Goal: Find specific page/section: Find specific page/section

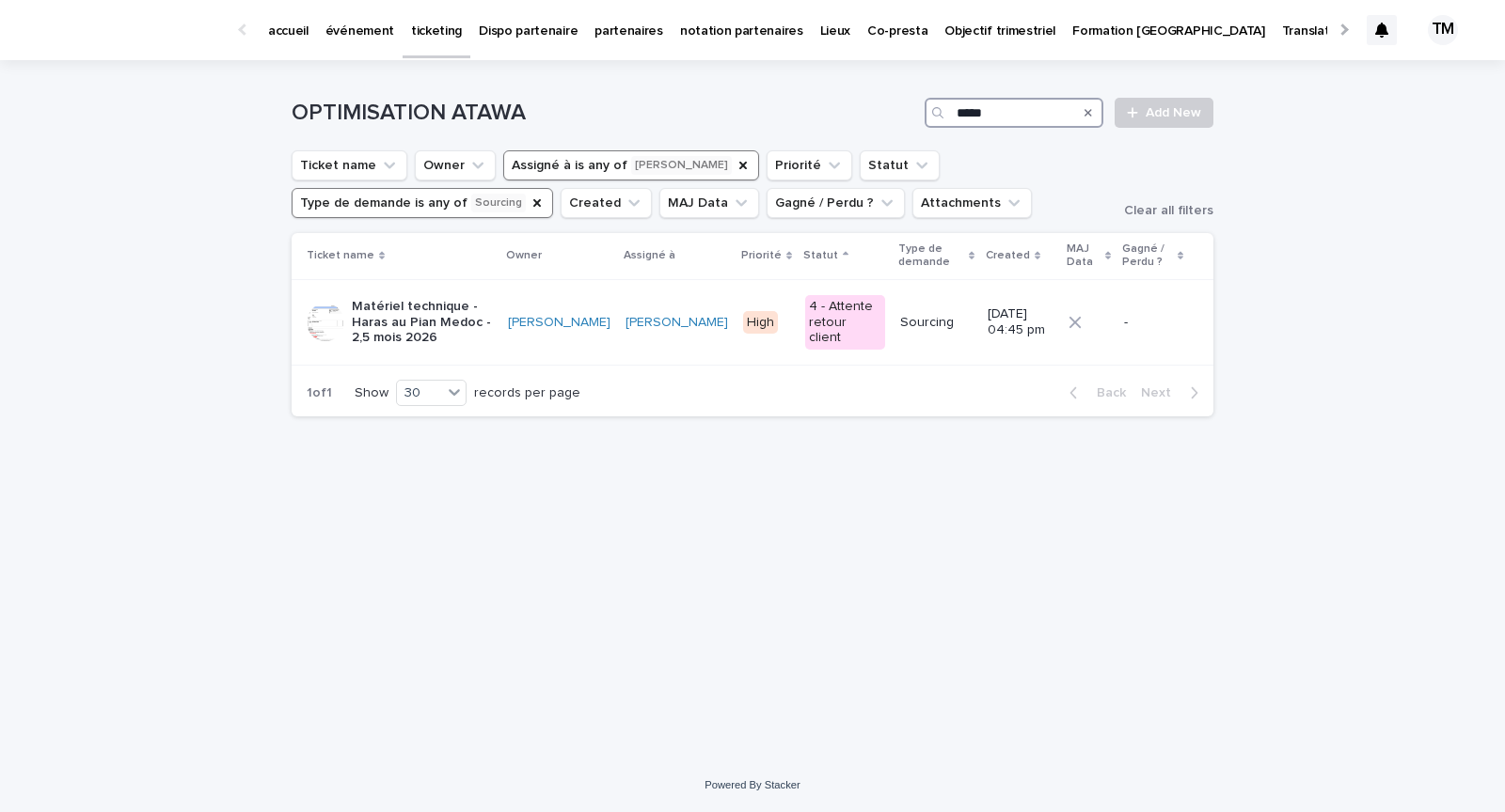
click at [966, 106] on input "*****" at bounding box center [1014, 112] width 179 height 30
click at [160, 300] on div "Loading... Saving… Loading... Saving… OPTIMISATION ATAWA Add New Ticket name Ow…" at bounding box center [752, 409] width 1505 height 699
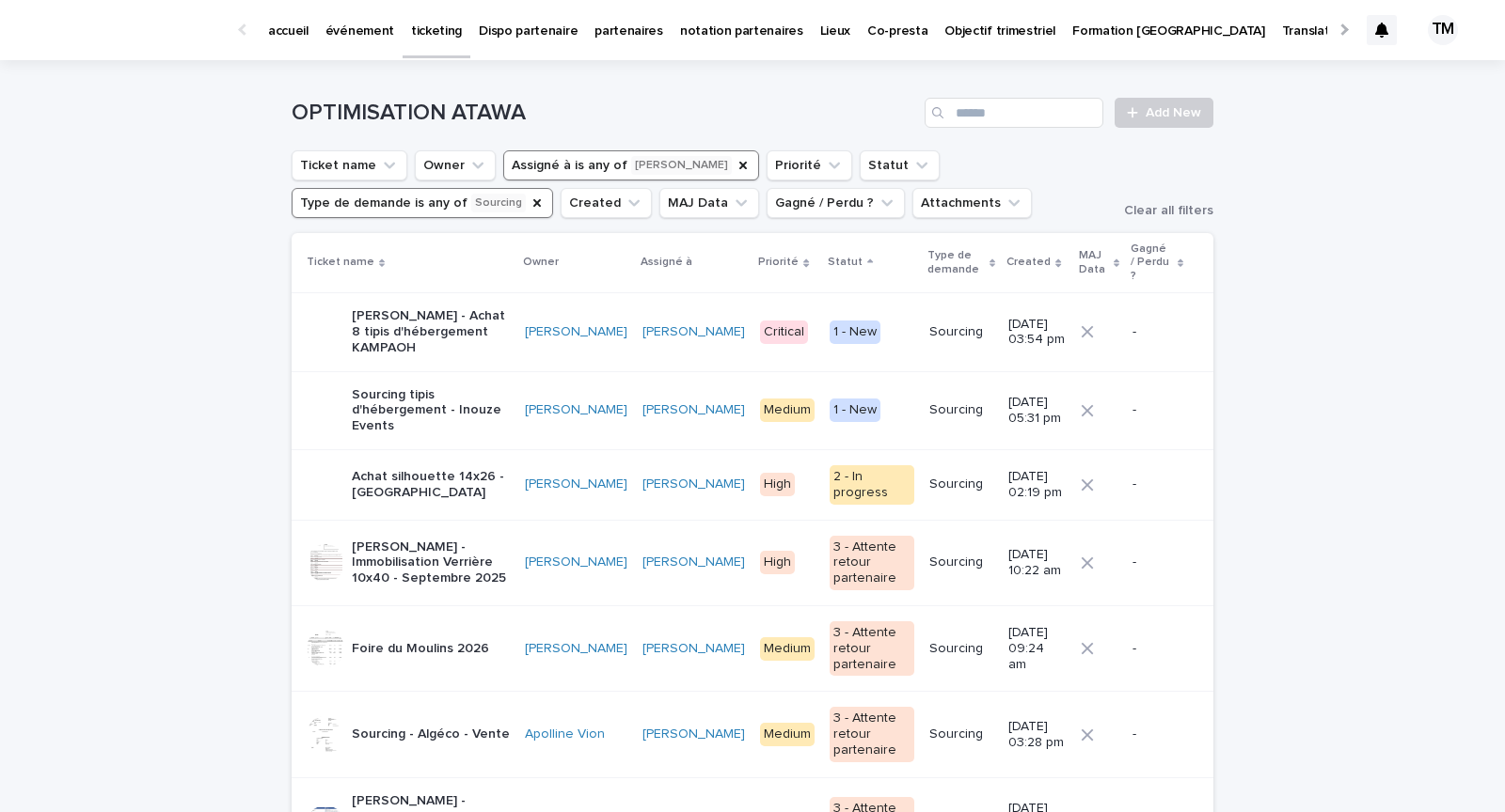
scroll to position [11, 0]
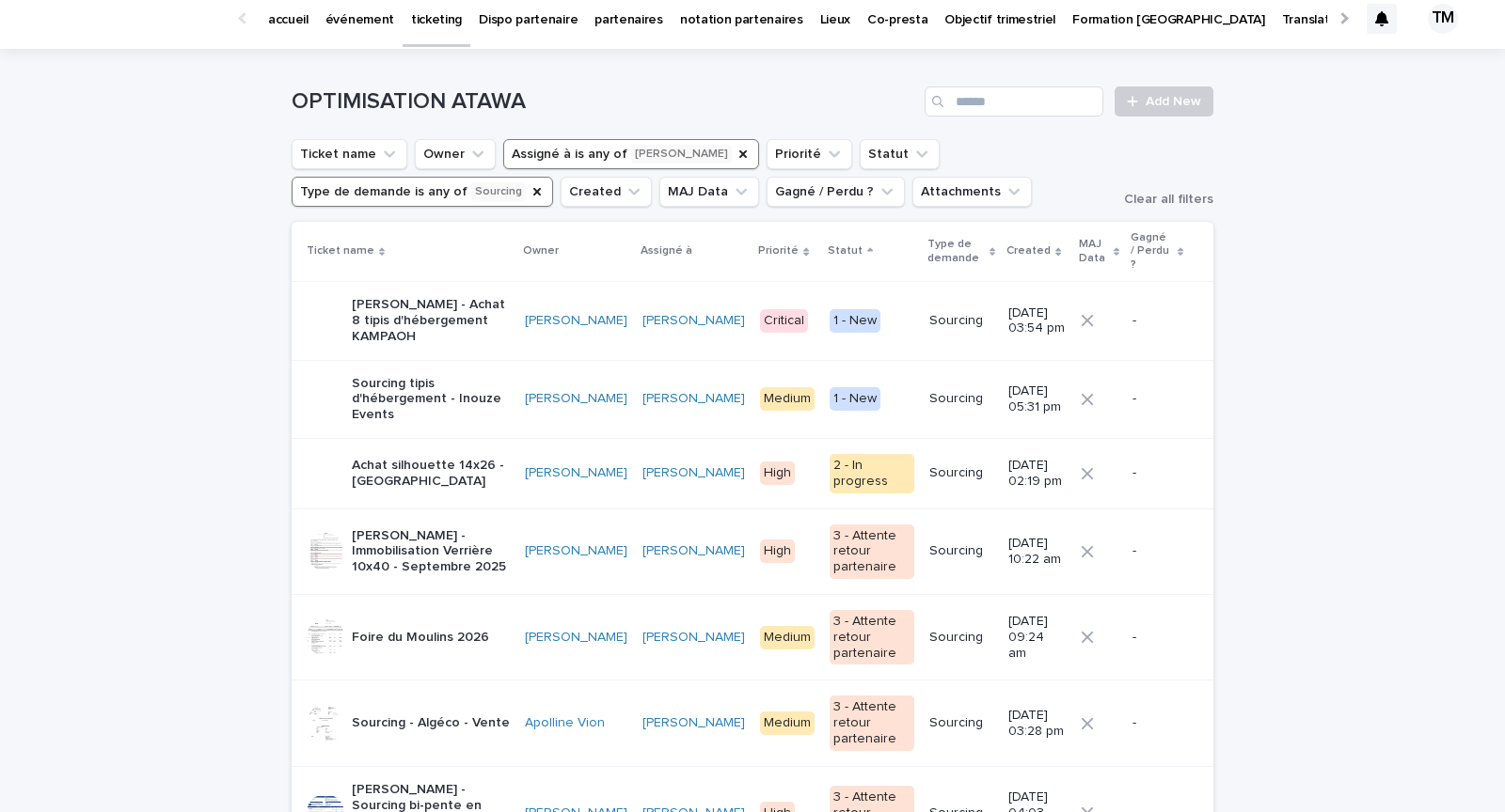
click at [473, 315] on p "[PERSON_NAME] - Achat 8 tipis d'hébergement KAMPAOH" at bounding box center [430, 320] width 158 height 47
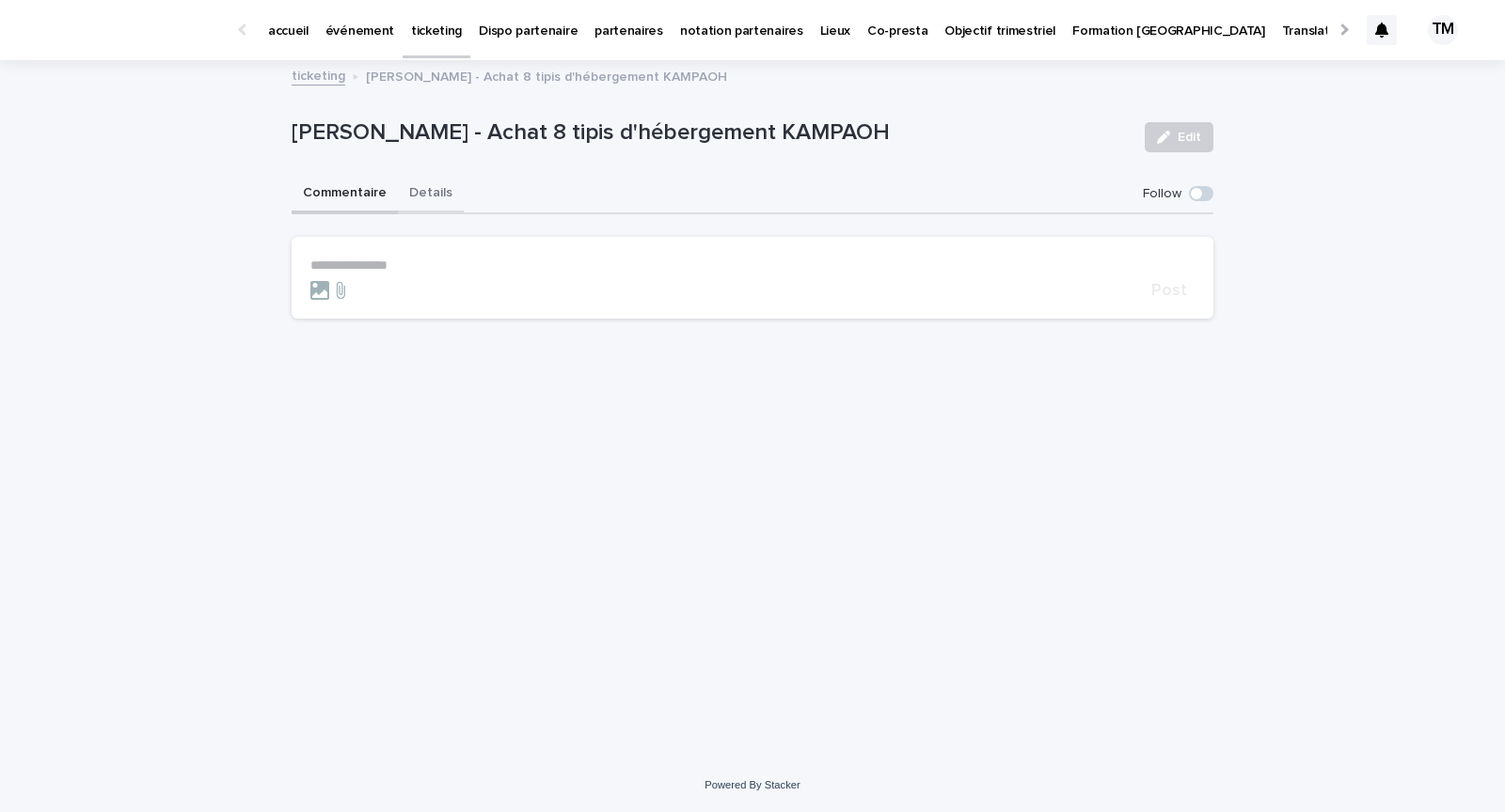
click at [425, 187] on button "Details" at bounding box center [431, 195] width 66 height 40
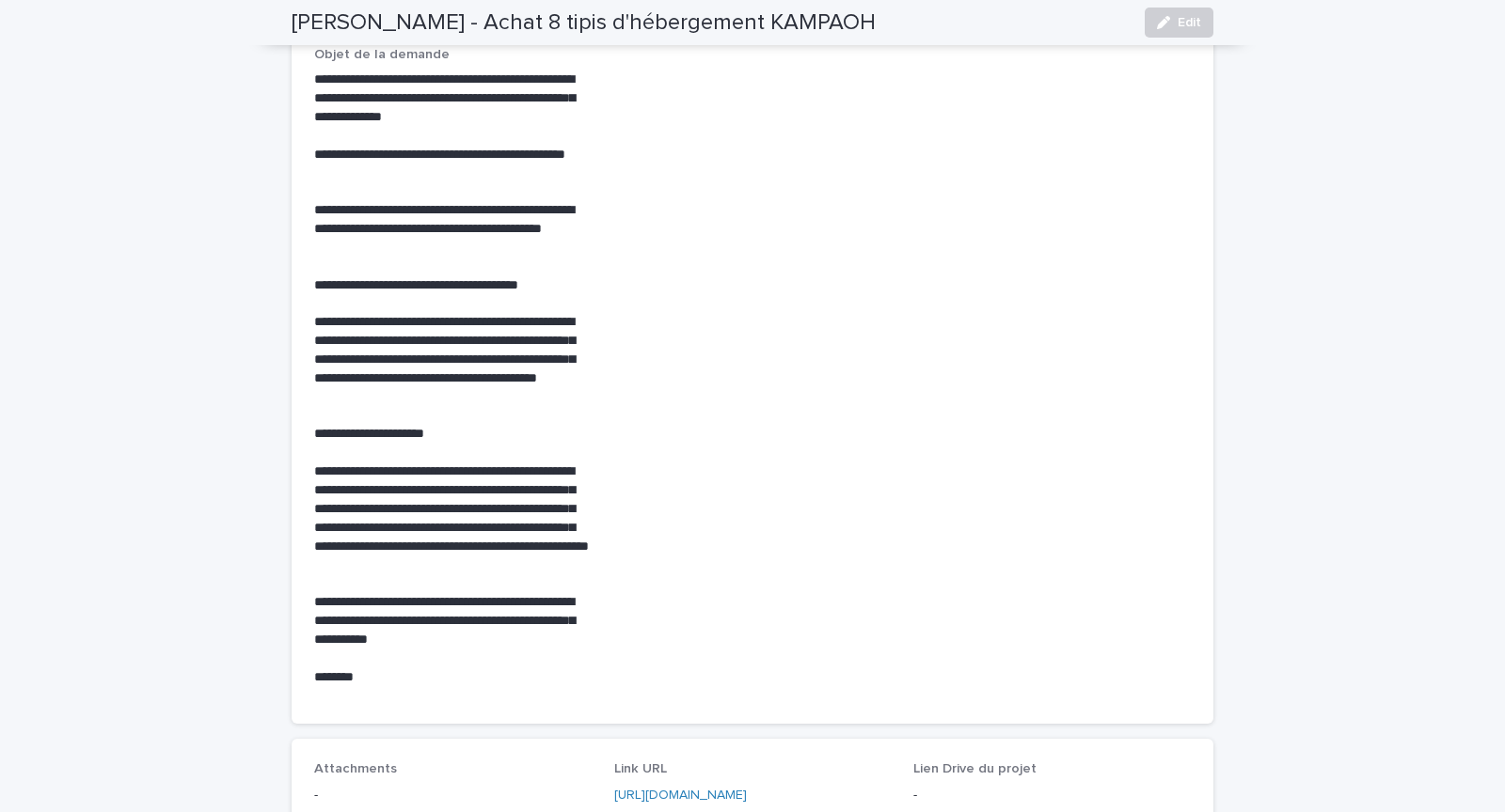
scroll to position [587, 0]
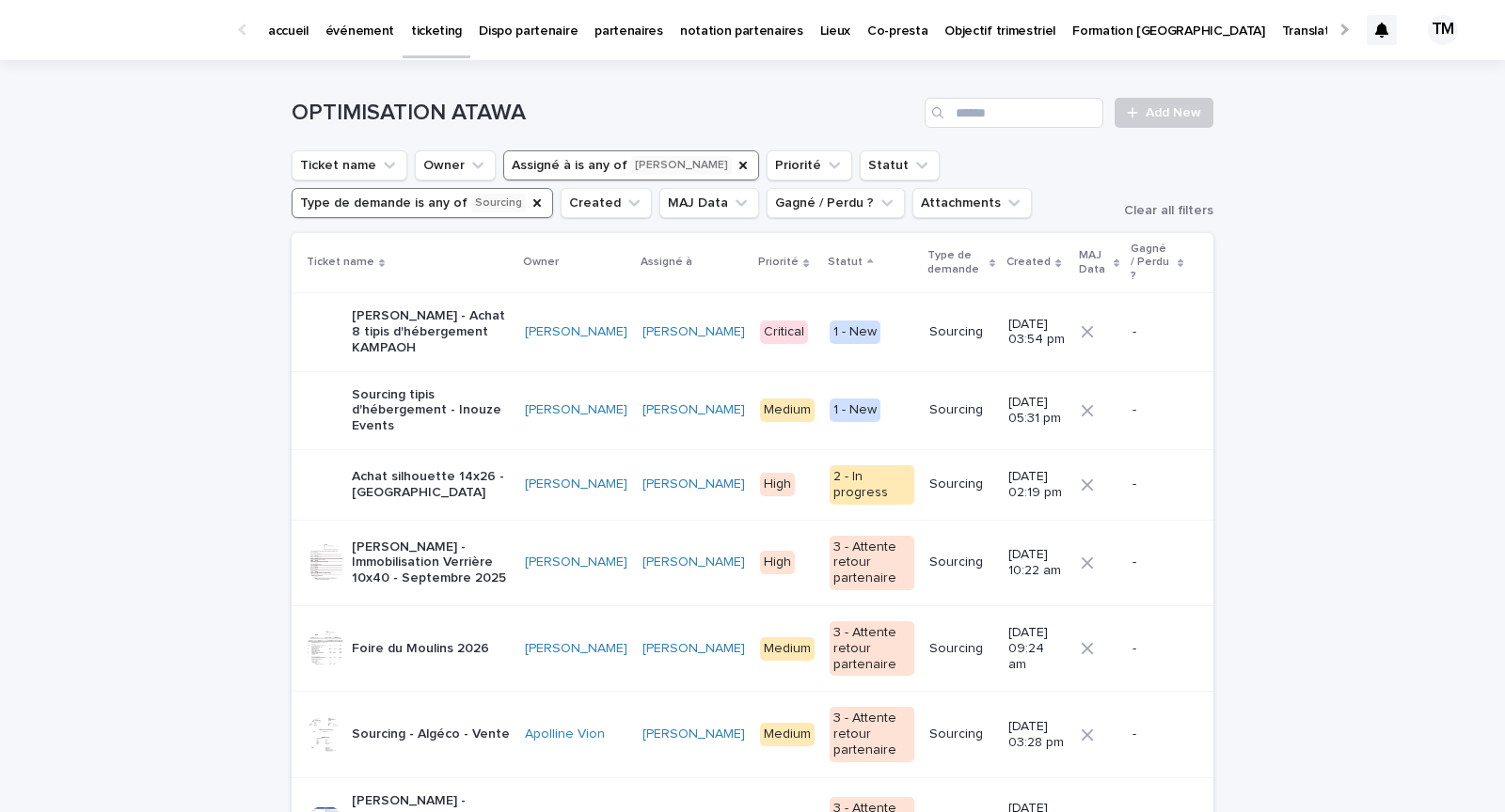
click at [495, 402] on p "Sourcing tipis d'hébergement - Inouze Events" at bounding box center [430, 410] width 158 height 47
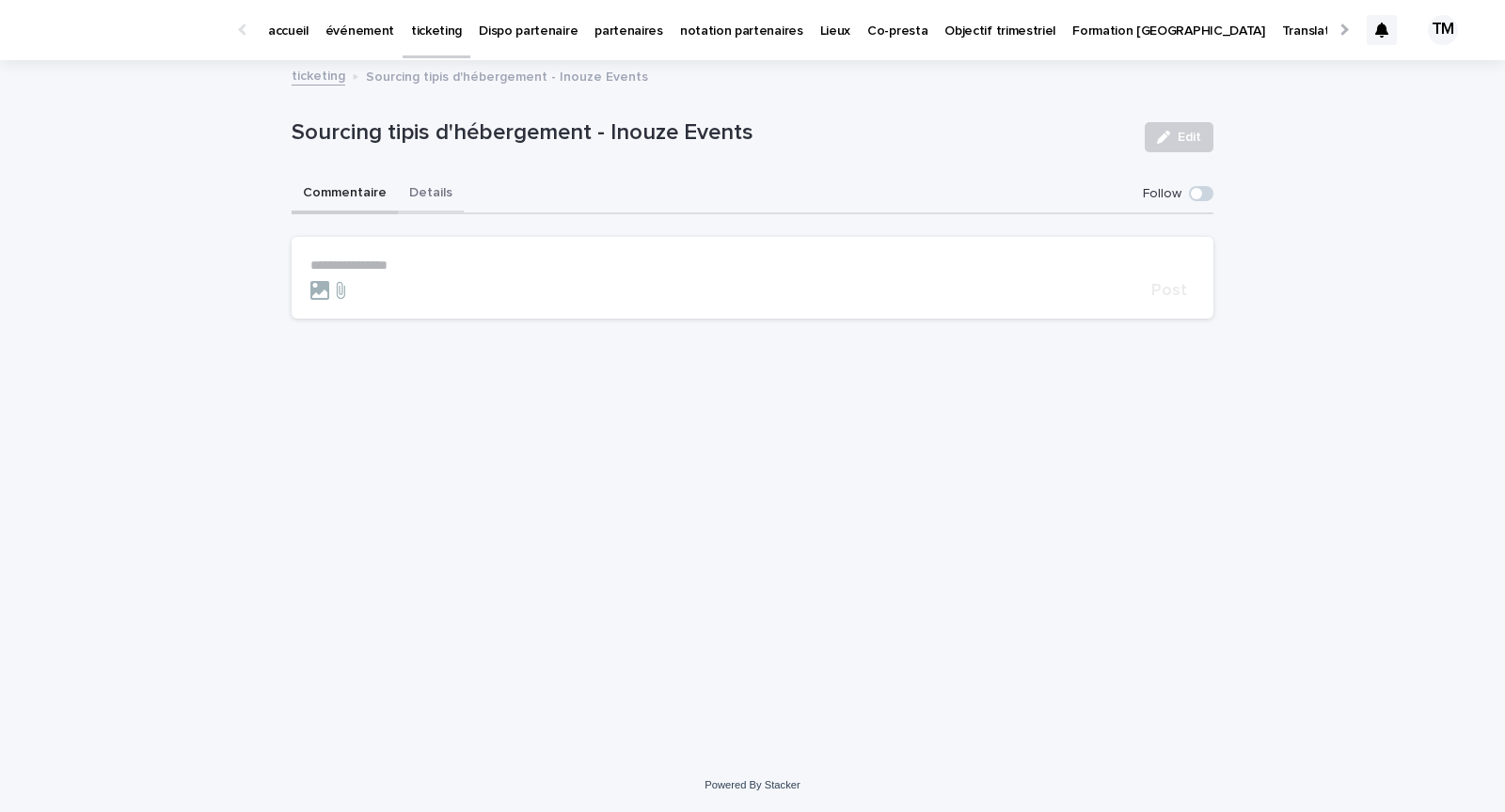
click at [418, 189] on button "Details" at bounding box center [431, 195] width 66 height 40
